Goal: Transaction & Acquisition: Purchase product/service

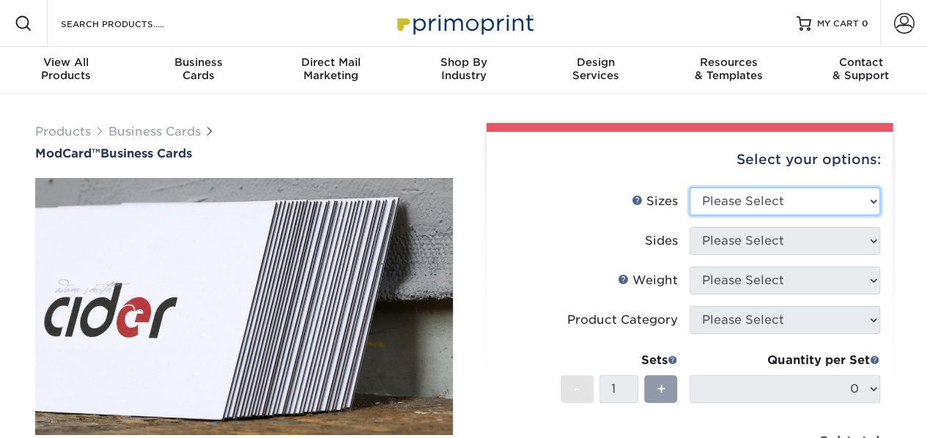
click at [775, 206] on select "Please Select 1.5" x 3.5" - Mini 1.75" x 3.5" - Mini 2" x 2" - Square 2" x 3" -…" at bounding box center [785, 202] width 191 height 28
select select "2.00x3.50"
click at [690, 188] on select "Please Select 1.5" x 3.5" - Mini 1.75" x 3.5" - Mini 2" x 2" - Square 2" x 3" -…" at bounding box center [785, 202] width 191 height 28
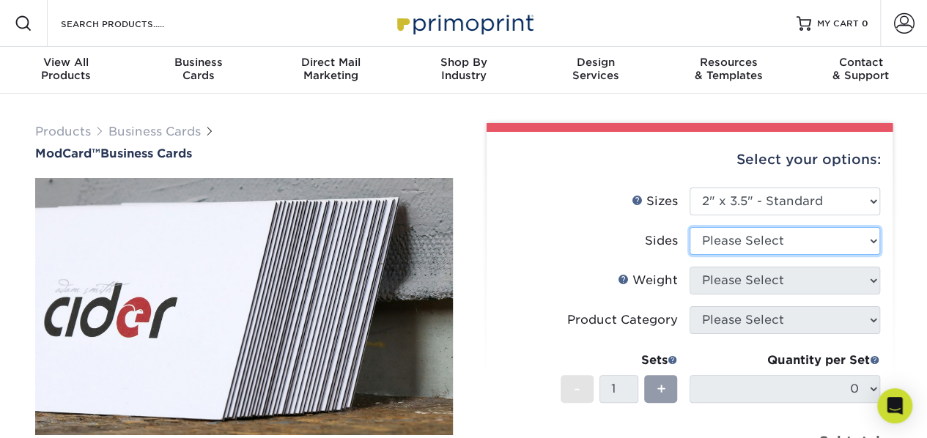
click at [775, 251] on select "Please Select Print Both Sides Print Front Only" at bounding box center [785, 241] width 191 height 28
select select "13abbda7-1d64-4f25-8bb2-c179b224825d"
click at [690, 227] on select "Please Select Print Both Sides Print Front Only" at bounding box center [785, 241] width 191 height 28
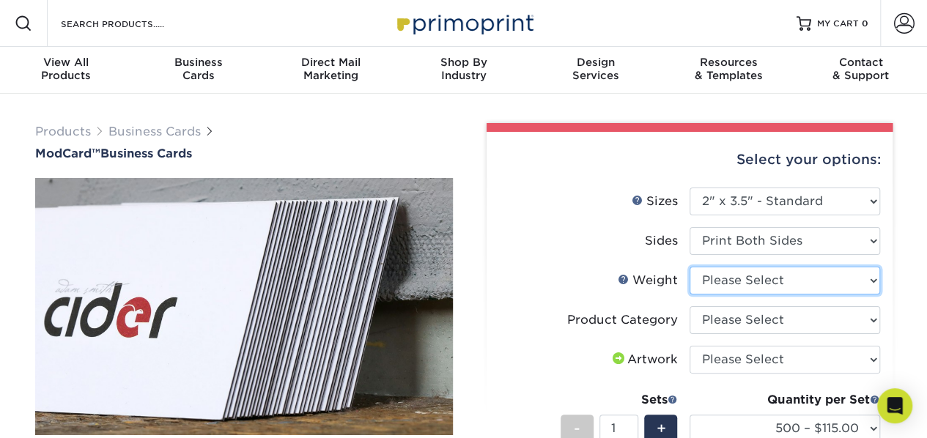
click at [791, 288] on select "Please Select 32PTUCBLK" at bounding box center [785, 281] width 191 height 28
select select "32PTUCBLK"
click at [690, 267] on select "Please Select 32PTUCBLK" at bounding box center [785, 281] width 191 height 28
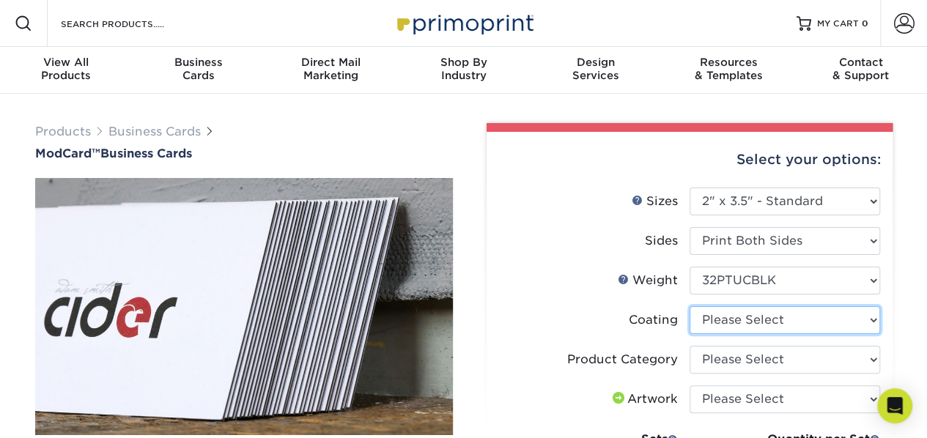
click at [740, 328] on select at bounding box center [785, 320] width 191 height 28
click at [690, 306] on select at bounding box center [785, 320] width 191 height 28
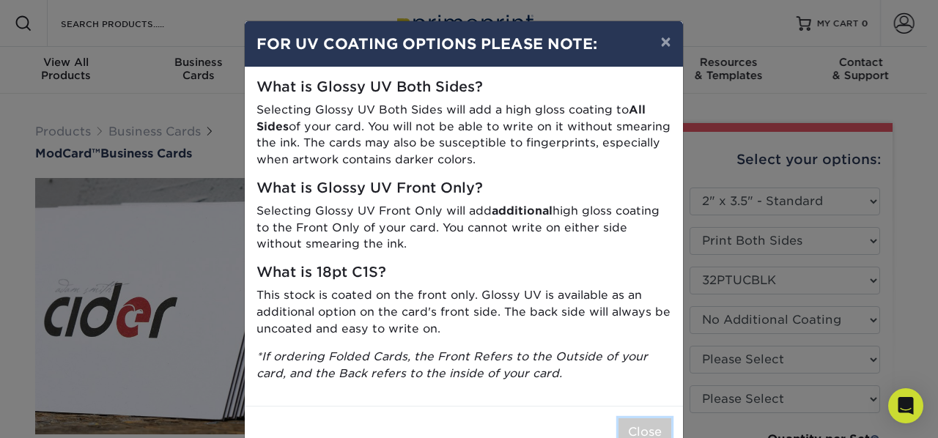
click at [636, 430] on button "Close" at bounding box center [645, 433] width 53 height 28
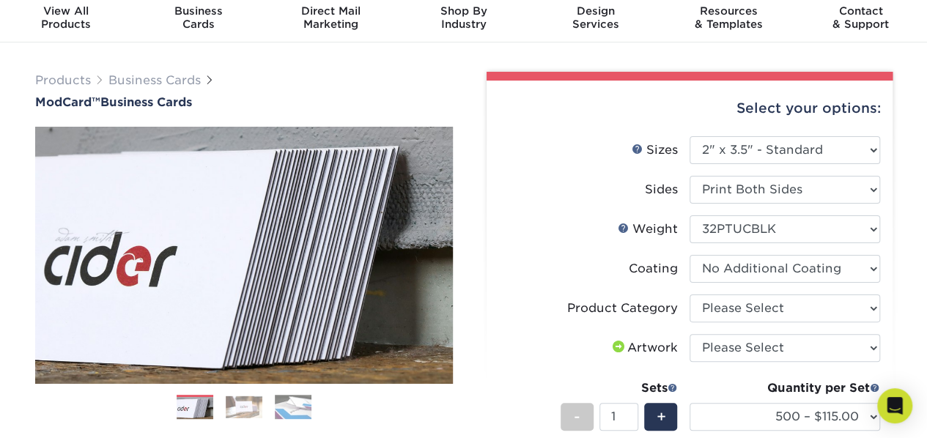
scroll to position [73, 0]
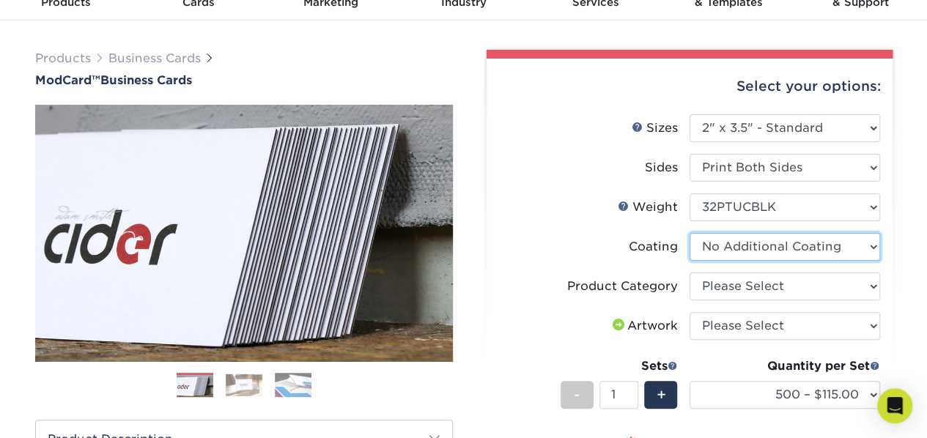
click at [801, 247] on select at bounding box center [785, 247] width 191 height 28
select select "-1"
click at [690, 233] on select at bounding box center [785, 247] width 191 height 28
select select
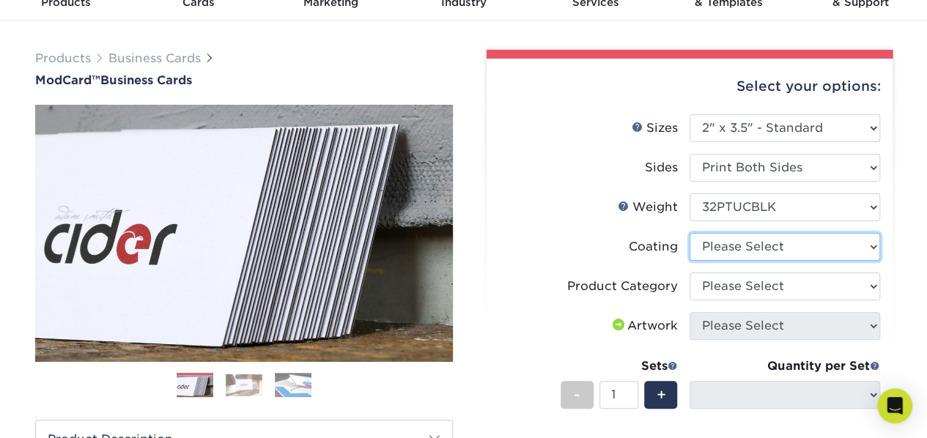
click at [798, 246] on select at bounding box center [785, 247] width 191 height 28
select select "3e7618de-abca-4bda-9f97-8b9129e913d8"
click at [690, 233] on select at bounding box center [785, 247] width 191 height 28
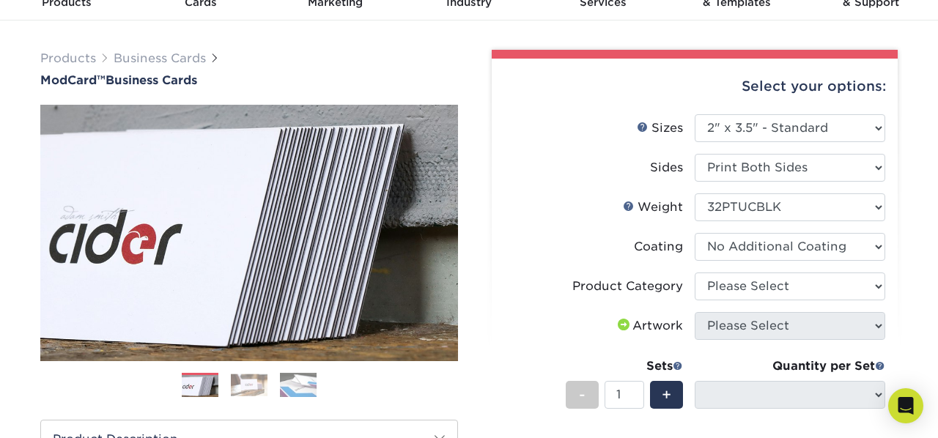
select select "-1"
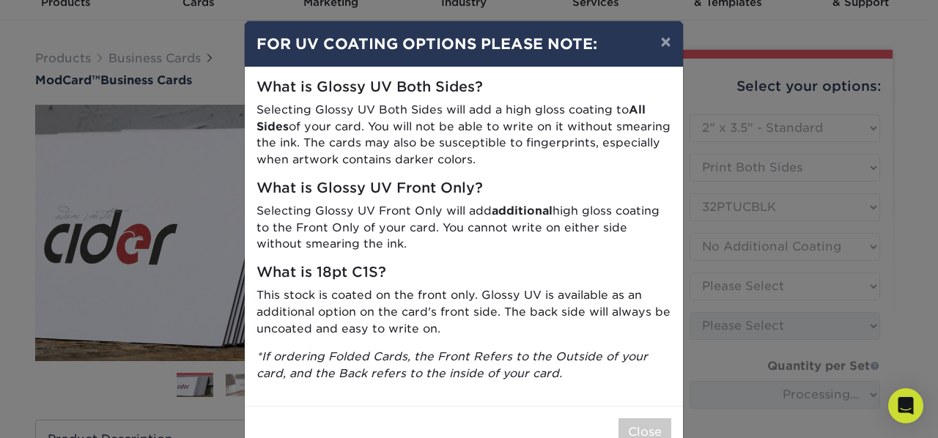
click at [809, 295] on div "× FOR UV COATING OPTIONS PLEASE NOTE: What is Glossy UV Both Sides? Selecting G…" at bounding box center [469, 219] width 938 height 438
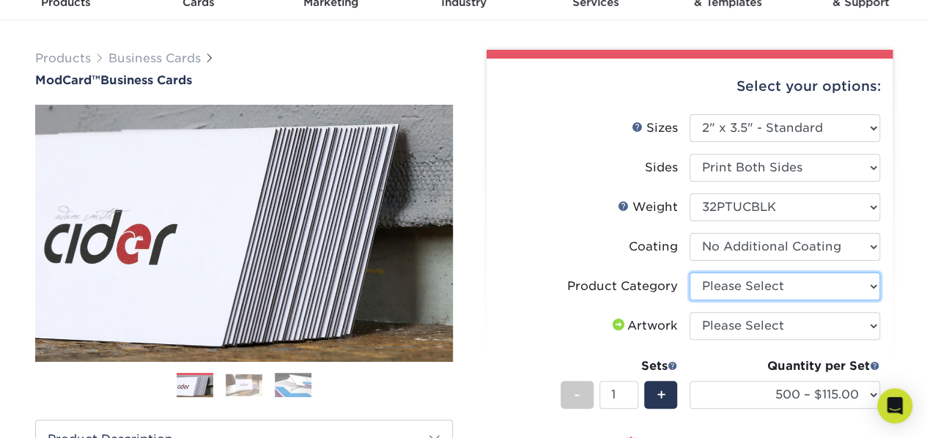
click at [762, 284] on select "Please Select Business Cards" at bounding box center [785, 287] width 191 height 28
select select "3b5148f1-0588-4f88-a218-97bcfdce65c1"
click at [690, 273] on select "Please Select Business Cards" at bounding box center [785, 287] width 191 height 28
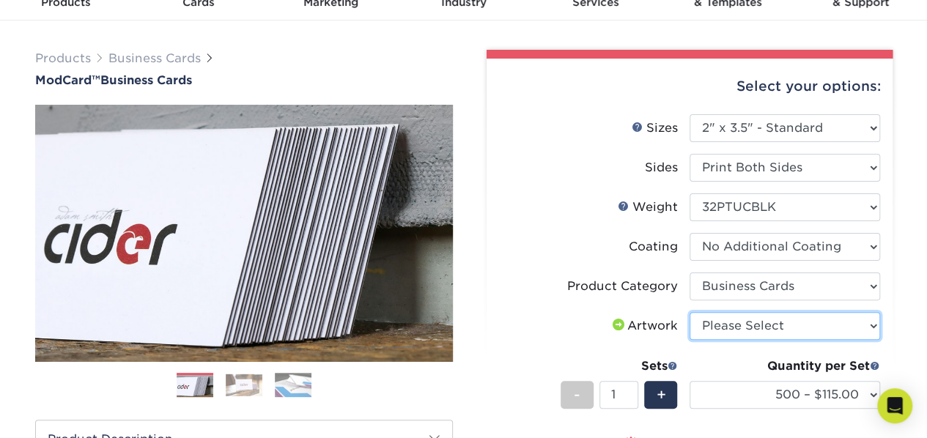
click at [780, 326] on select "Please Select I will upload files I need a design - $100" at bounding box center [785, 326] width 191 height 28
select select "upload"
click at [690, 312] on select "Please Select I will upload files I need a design - $100" at bounding box center [785, 326] width 191 height 28
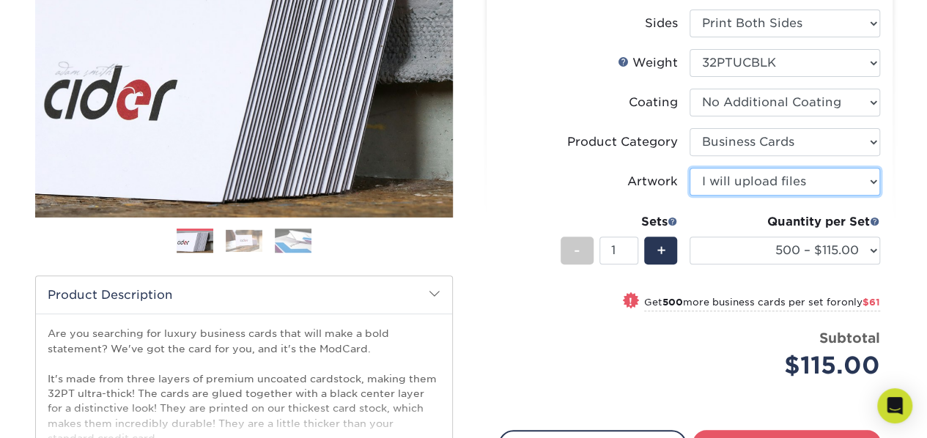
scroll to position [367, 0]
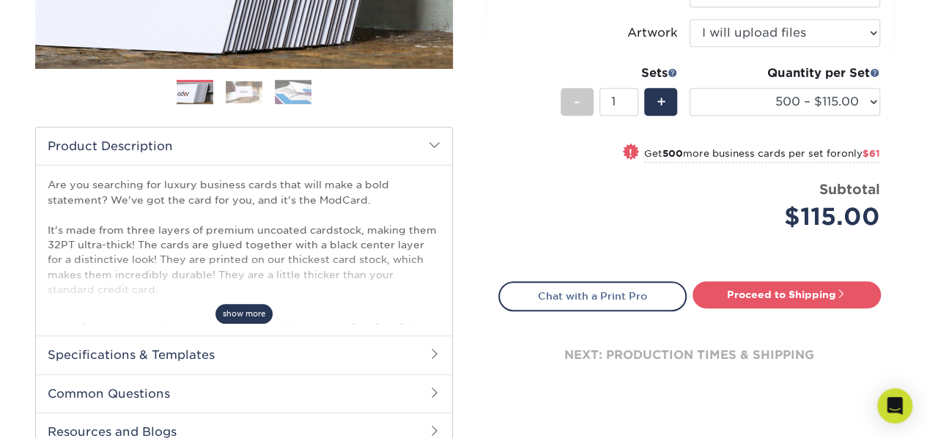
click at [255, 317] on span "show more" at bounding box center [244, 314] width 57 height 20
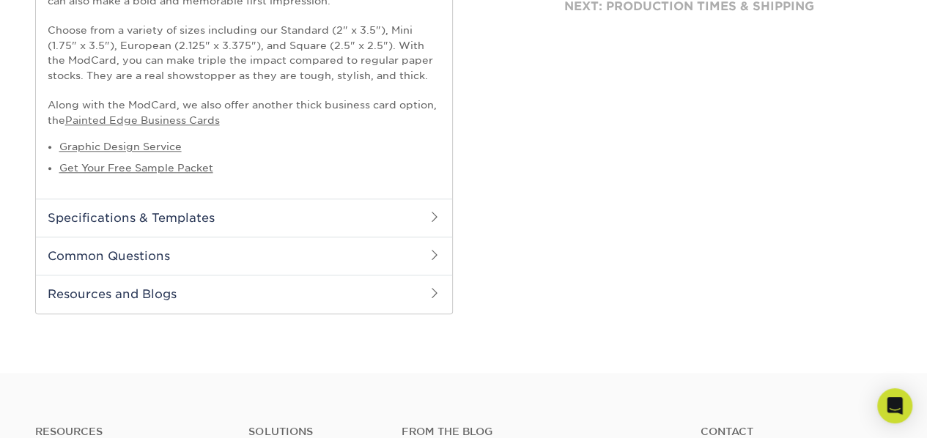
scroll to position [733, 0]
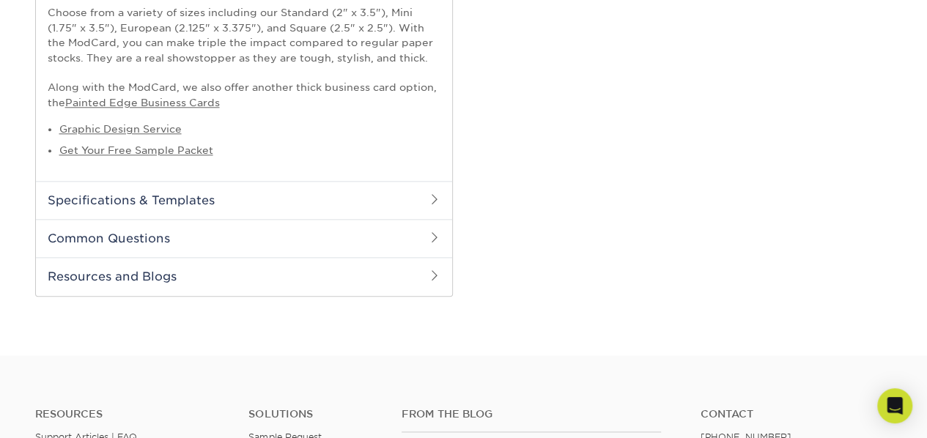
click at [250, 205] on h2 "Specifications & Templates" at bounding box center [244, 200] width 416 height 38
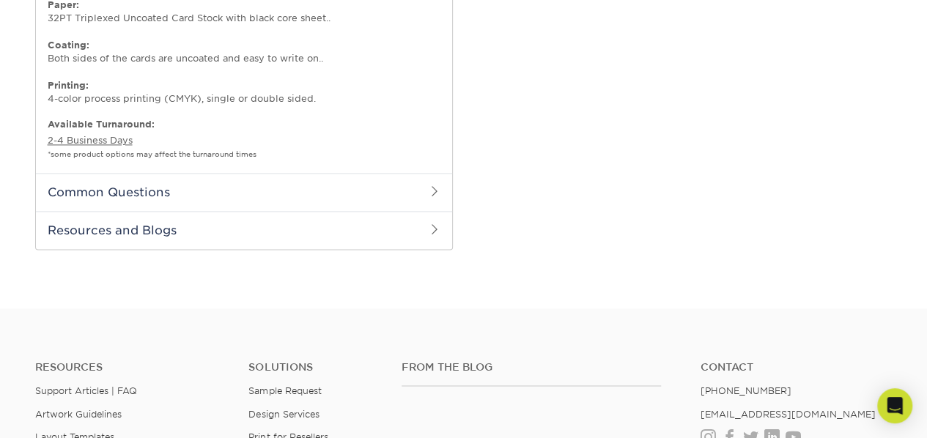
scroll to position [1026, 0]
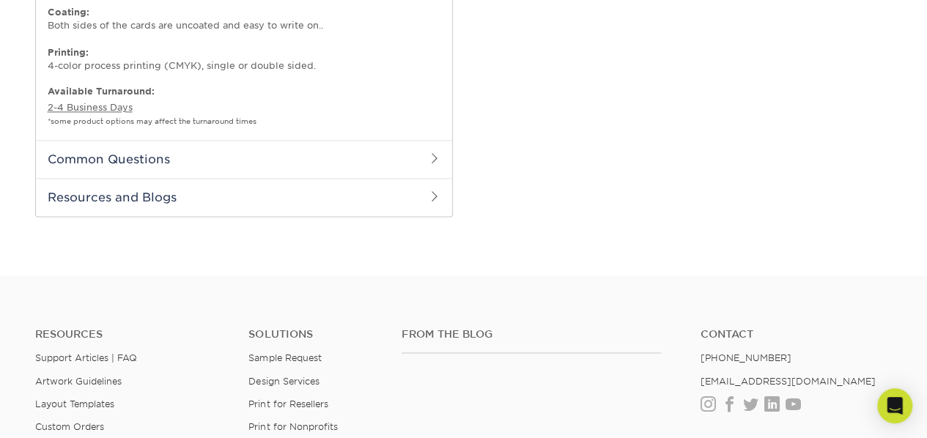
click at [271, 156] on h2 "Common Questions" at bounding box center [244, 159] width 416 height 38
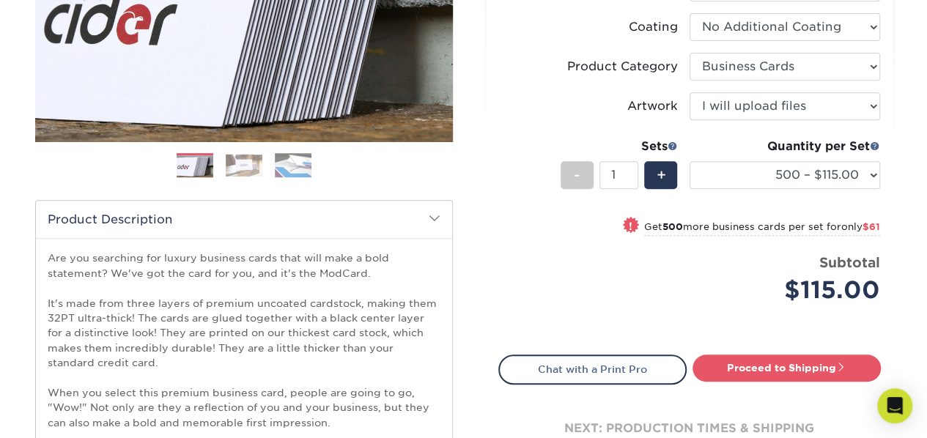
scroll to position [367, 0]
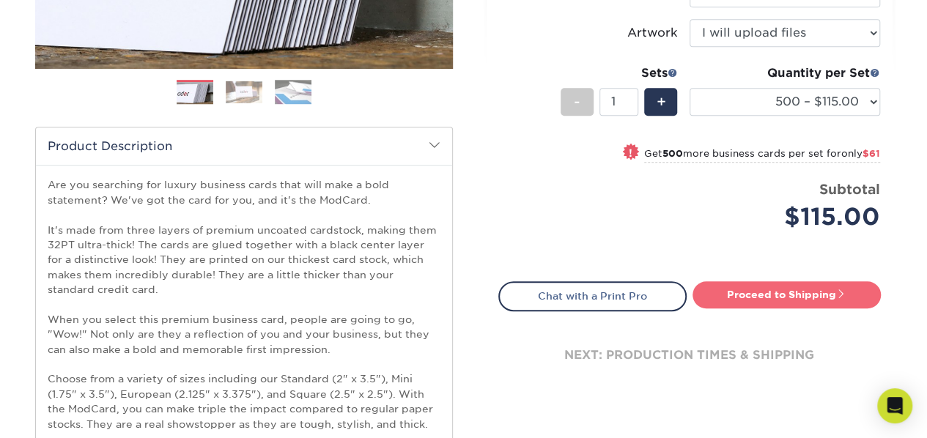
click at [762, 286] on link "Proceed to Shipping" at bounding box center [787, 295] width 188 height 26
type input "Set 1"
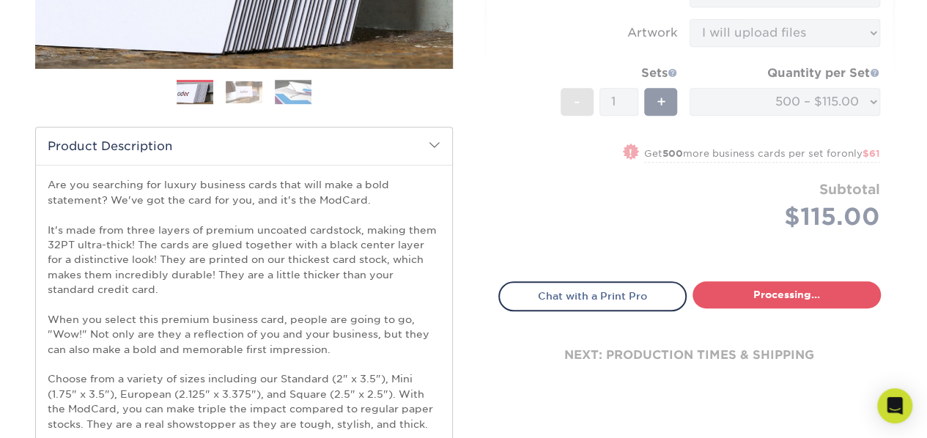
select select "5f593cd4-e965-446d-a983-0d73bfd06503"
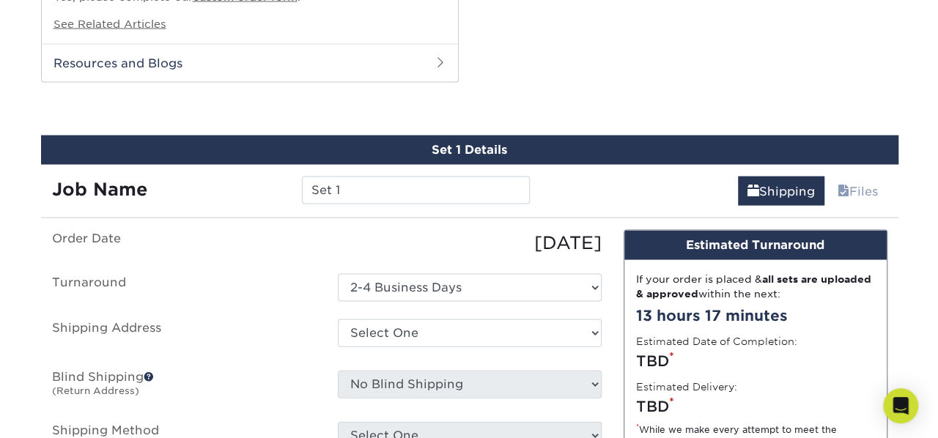
scroll to position [1411, 0]
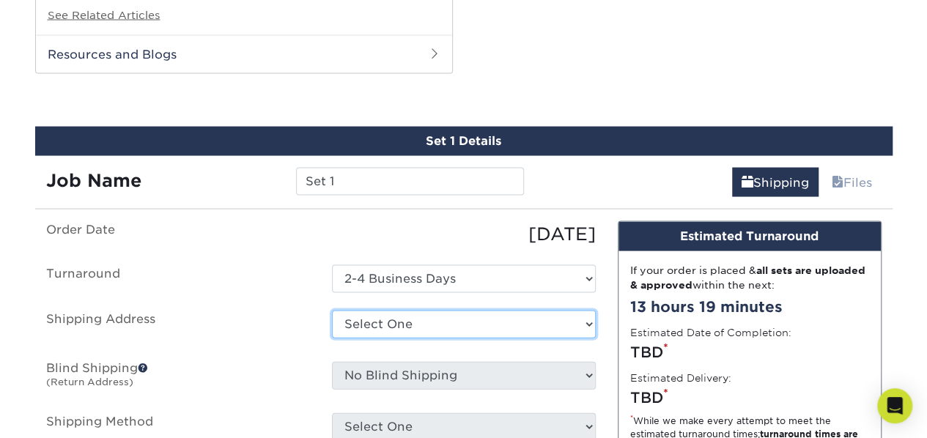
click at [399, 323] on select "Select One + Add New Address - Login" at bounding box center [464, 325] width 264 height 28
select select "newaddress"
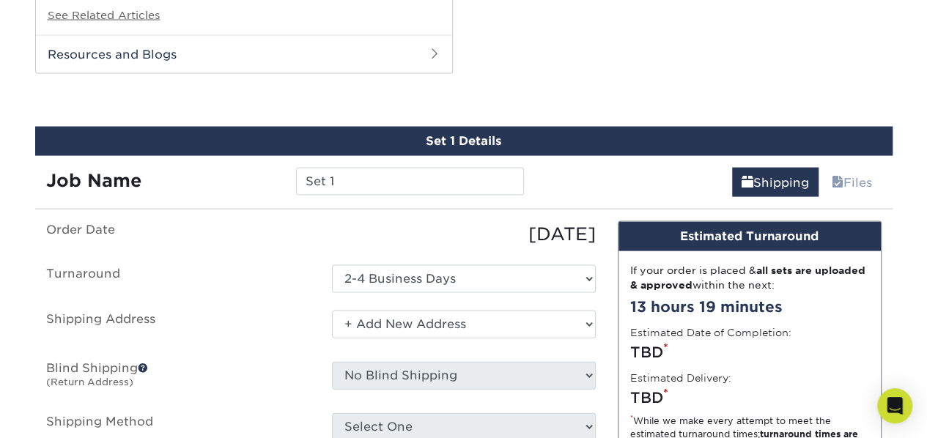
click at [332, 311] on select "Select One + Add New Address - Login" at bounding box center [464, 325] width 264 height 28
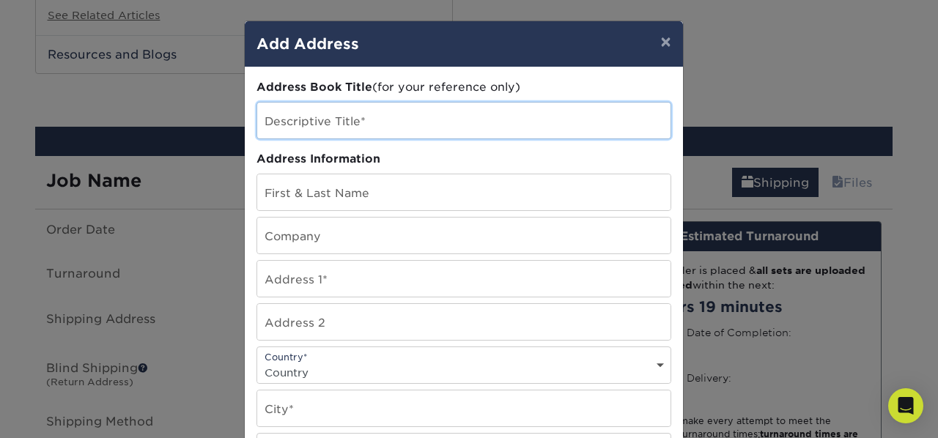
click at [405, 121] on input "text" at bounding box center [463, 121] width 413 height 36
type input "[PERSON_NAME]"
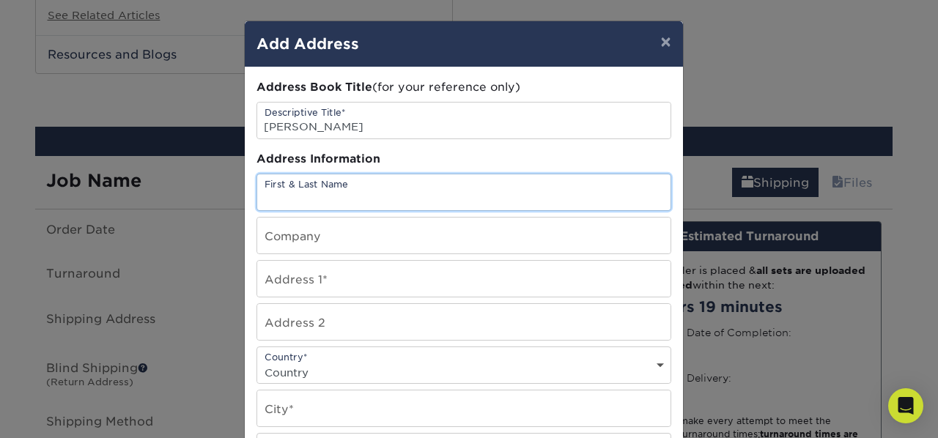
click at [365, 187] on input "text" at bounding box center [463, 192] width 413 height 36
type input "[PERSON_NAME]"
type input "[STREET_ADDRESS]"
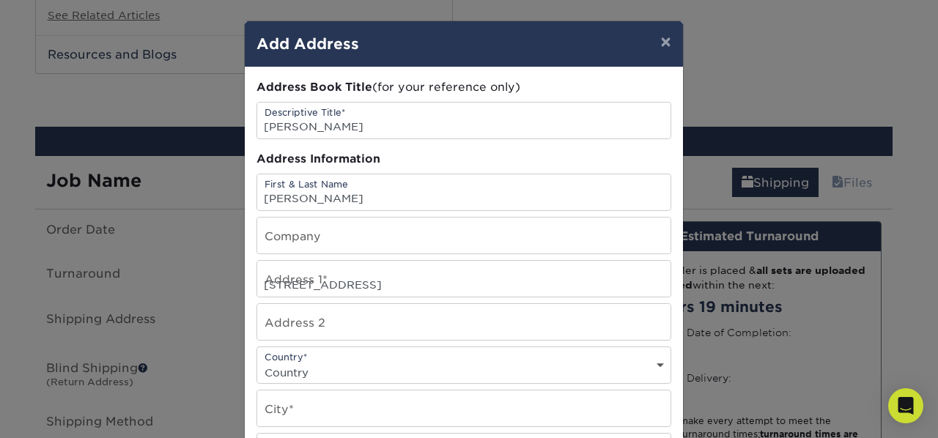
select select "US"
type input "Lakeland"
select select "FL"
type input "33810"
type input "4074739368"
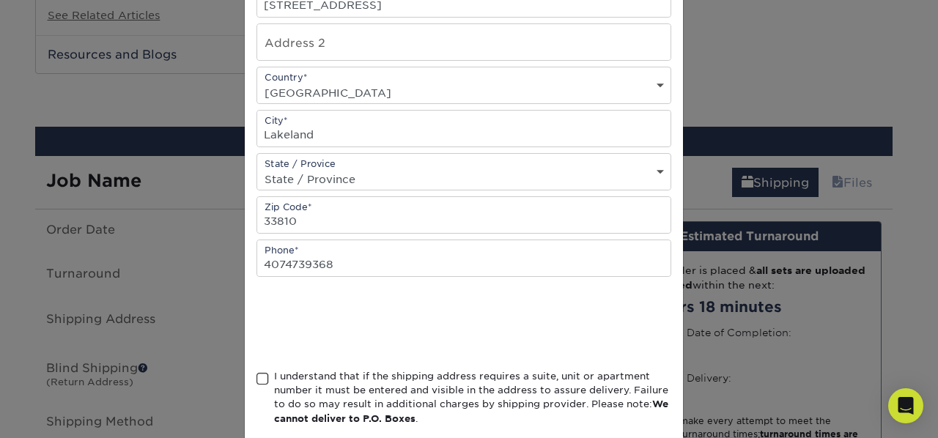
scroll to position [293, 0]
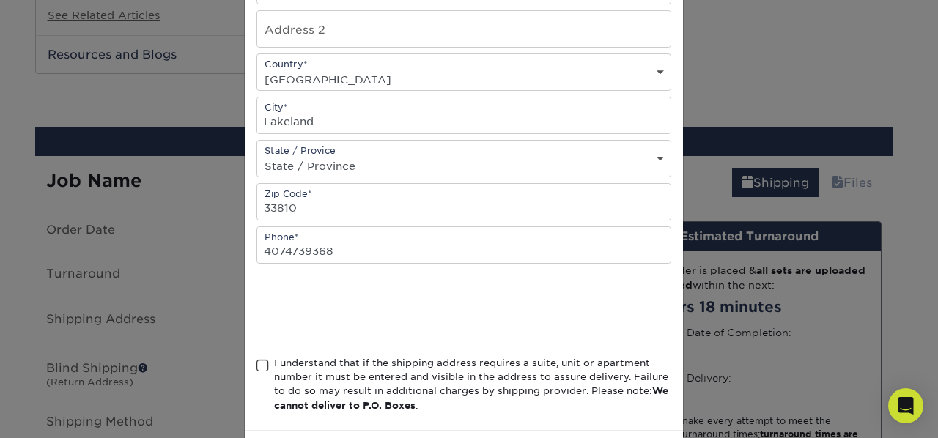
click at [260, 359] on span at bounding box center [263, 366] width 12 height 14
click at [0, 0] on input "I understand that if the shipping address requires a suite, unit or apartment n…" at bounding box center [0, 0] width 0 height 0
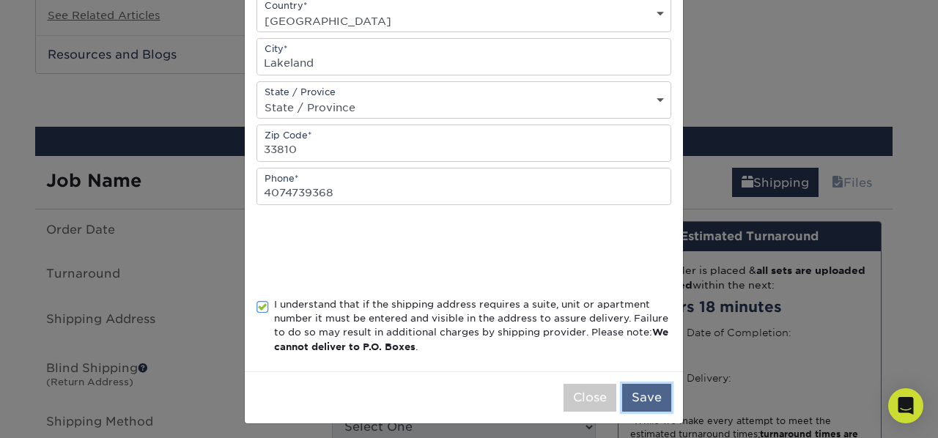
click at [630, 389] on button "Save" at bounding box center [646, 398] width 49 height 28
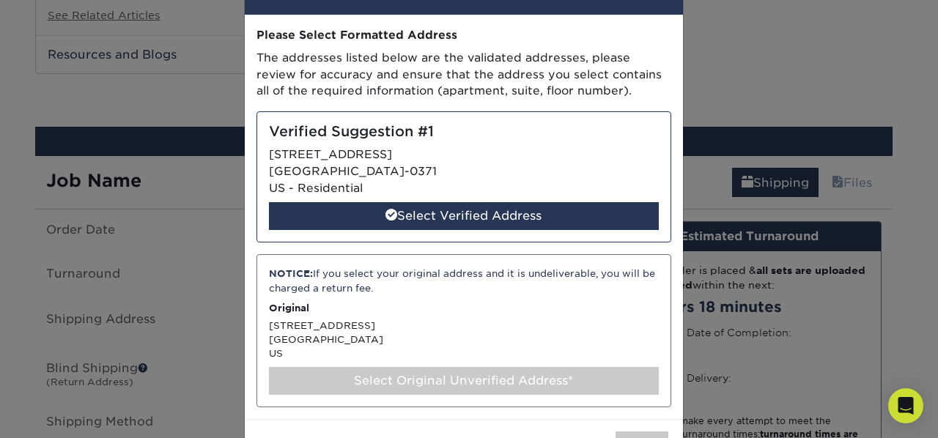
scroll to position [73, 0]
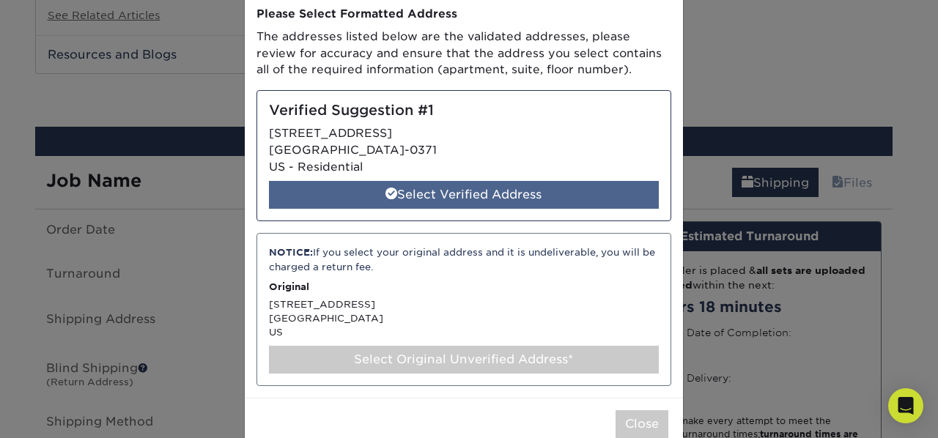
click at [429, 191] on div "Select Verified Address" at bounding box center [464, 195] width 390 height 28
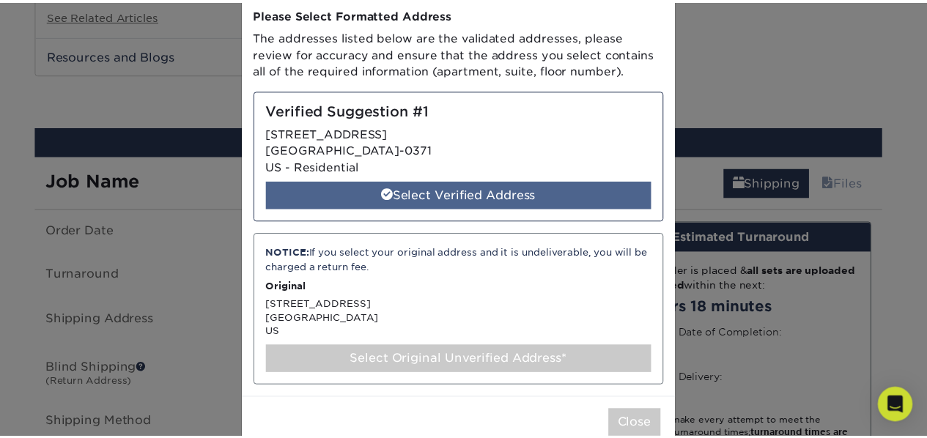
scroll to position [0, 0]
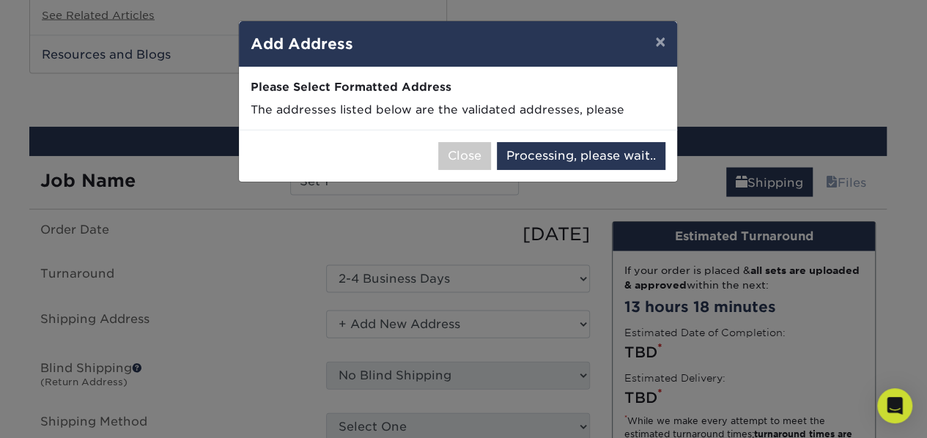
select select "286419"
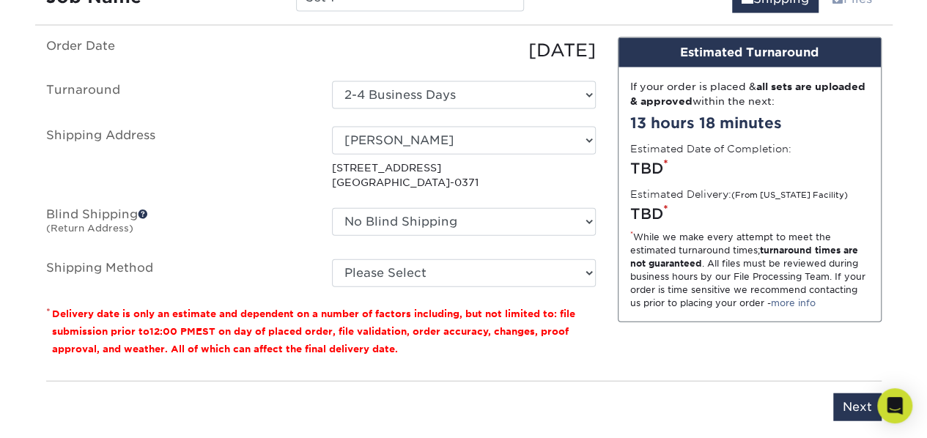
scroll to position [1631, 0]
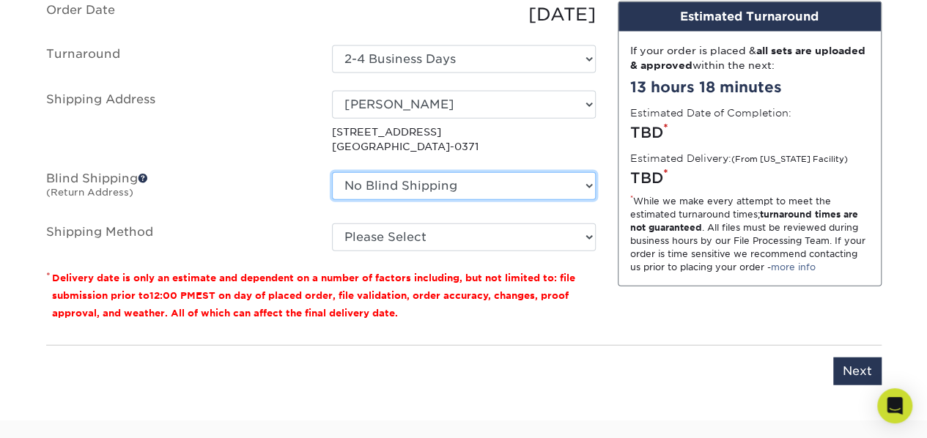
click at [493, 184] on select "No Blind Shipping + Add New Address" at bounding box center [464, 186] width 264 height 28
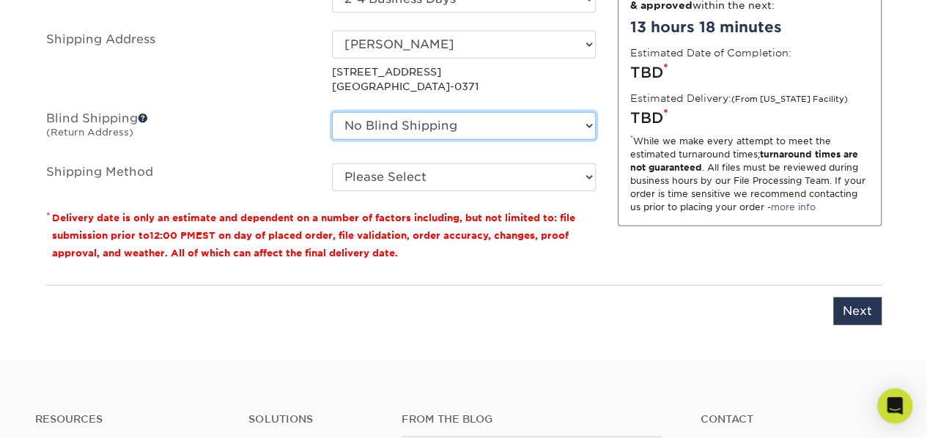
scroll to position [1704, 0]
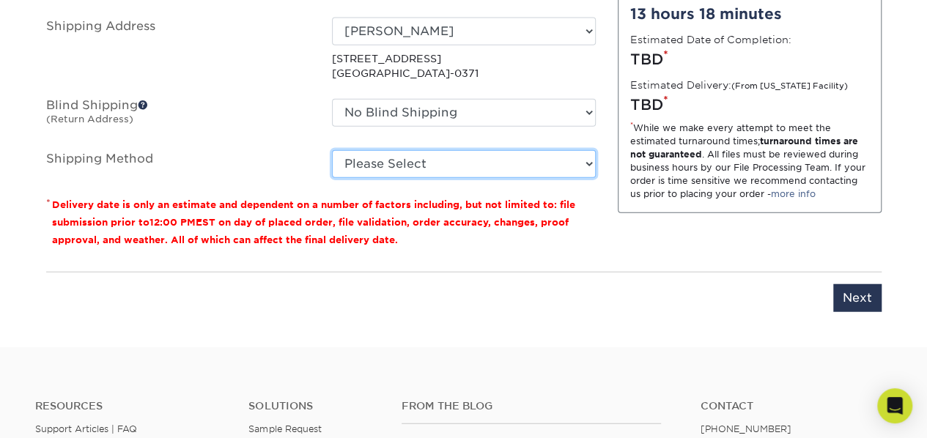
click at [482, 171] on select "Please Select Ground Shipping (+$8.96) 3 Day Shipping Service (+$31.40) 2 Day A…" at bounding box center [464, 164] width 264 height 28
select select "03"
click at [332, 150] on select "Please Select Ground Shipping (+$8.96) 3 Day Shipping Service (+$31.40) 2 Day A…" at bounding box center [464, 164] width 264 height 28
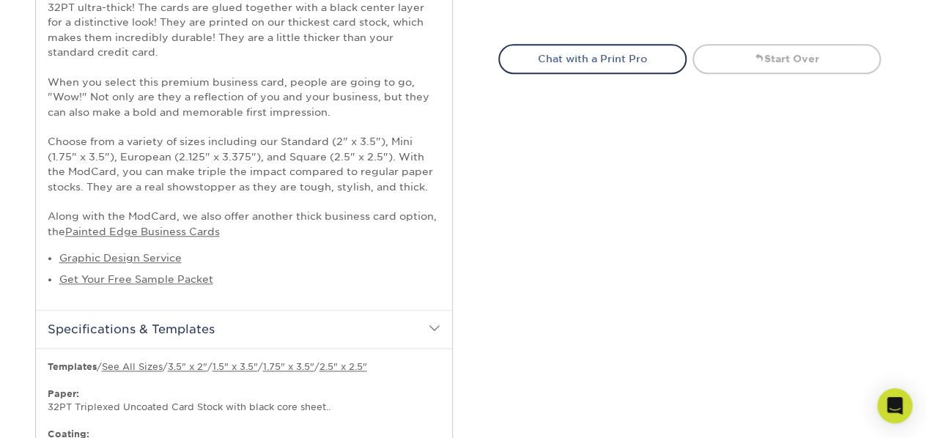
scroll to position [385, 0]
